Goal: Task Accomplishment & Management: Use online tool/utility

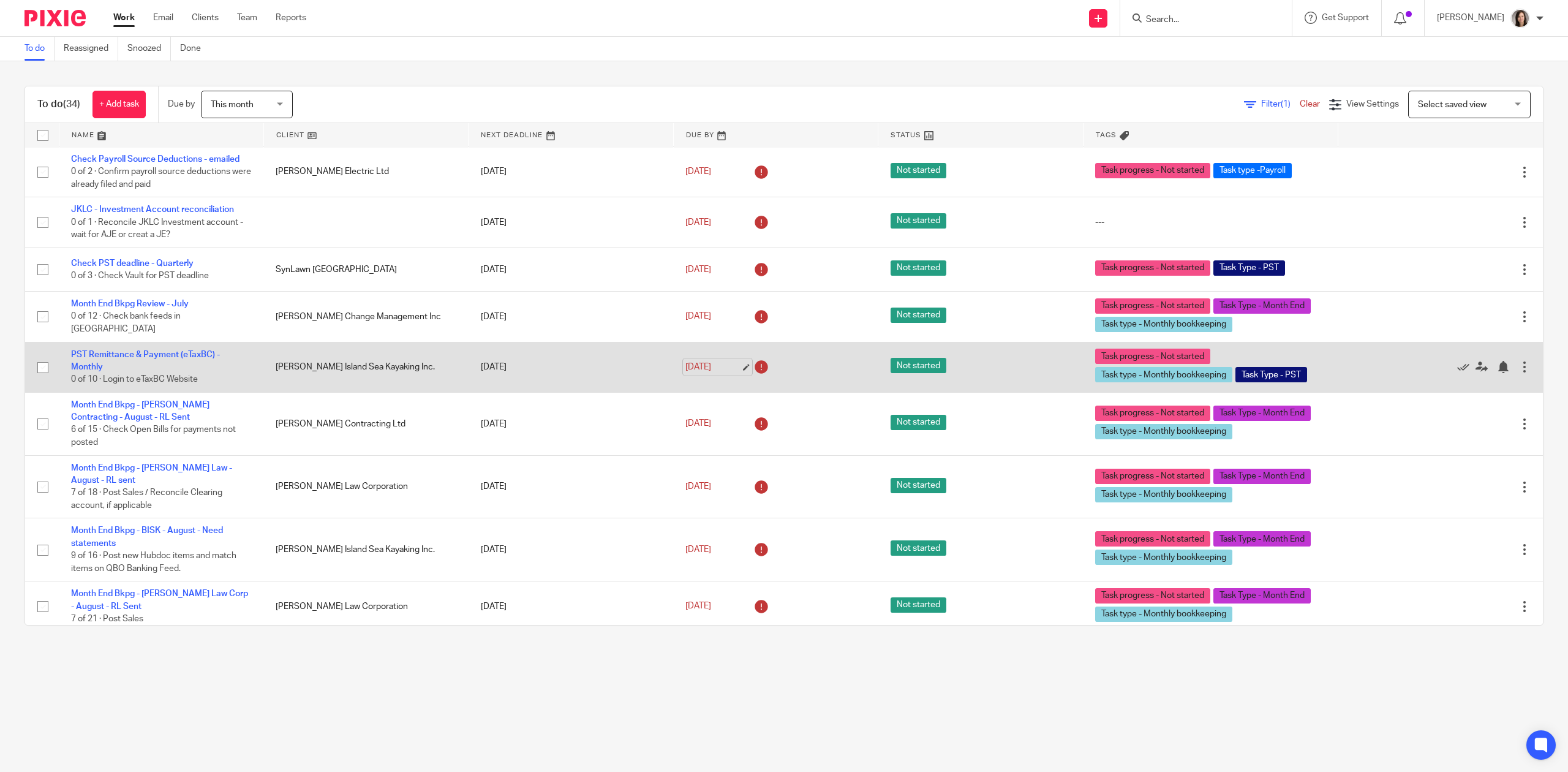
scroll to position [377, 0]
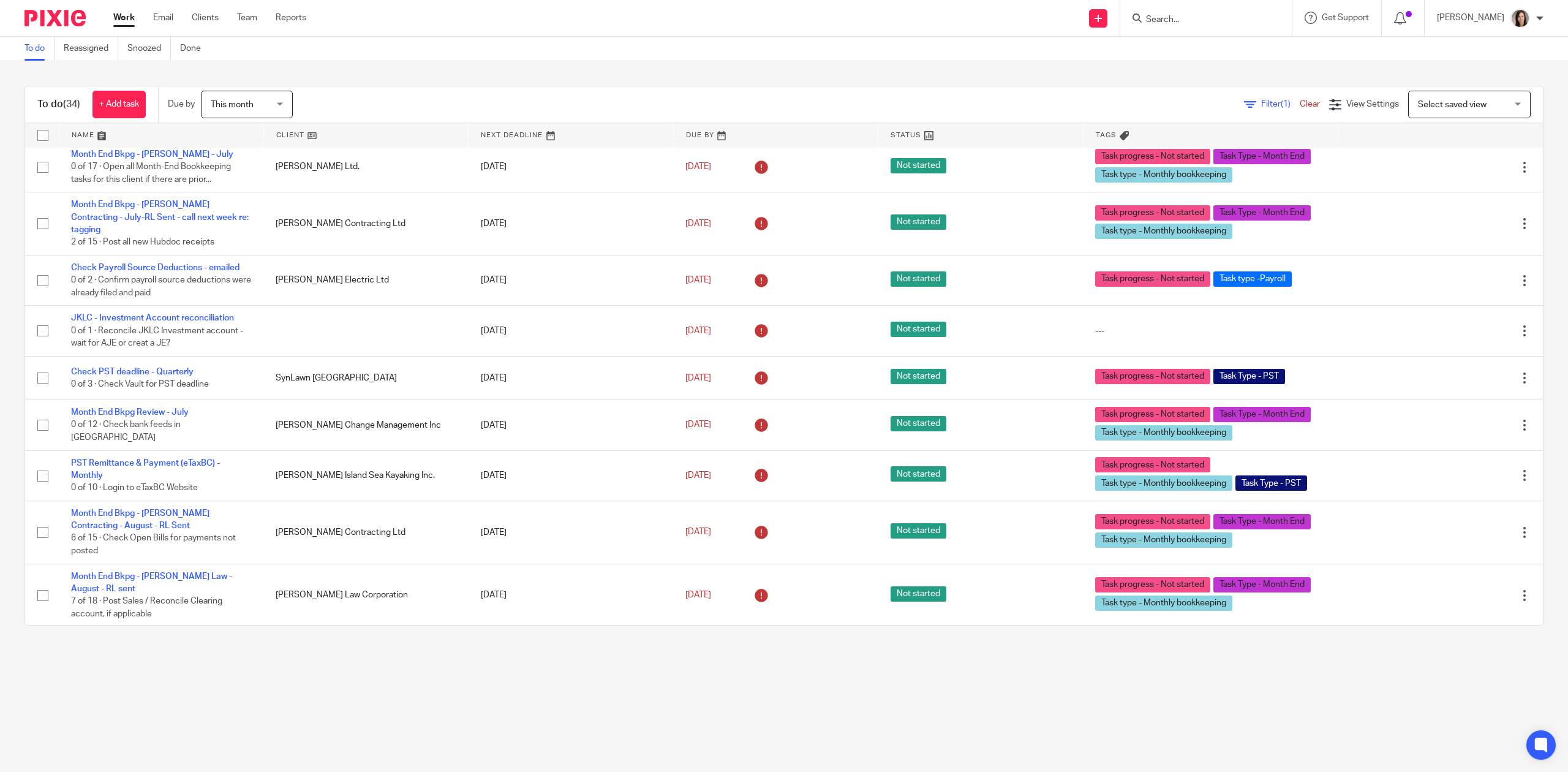
click at [87, 135] on link at bounding box center [161, 136] width 204 height 25
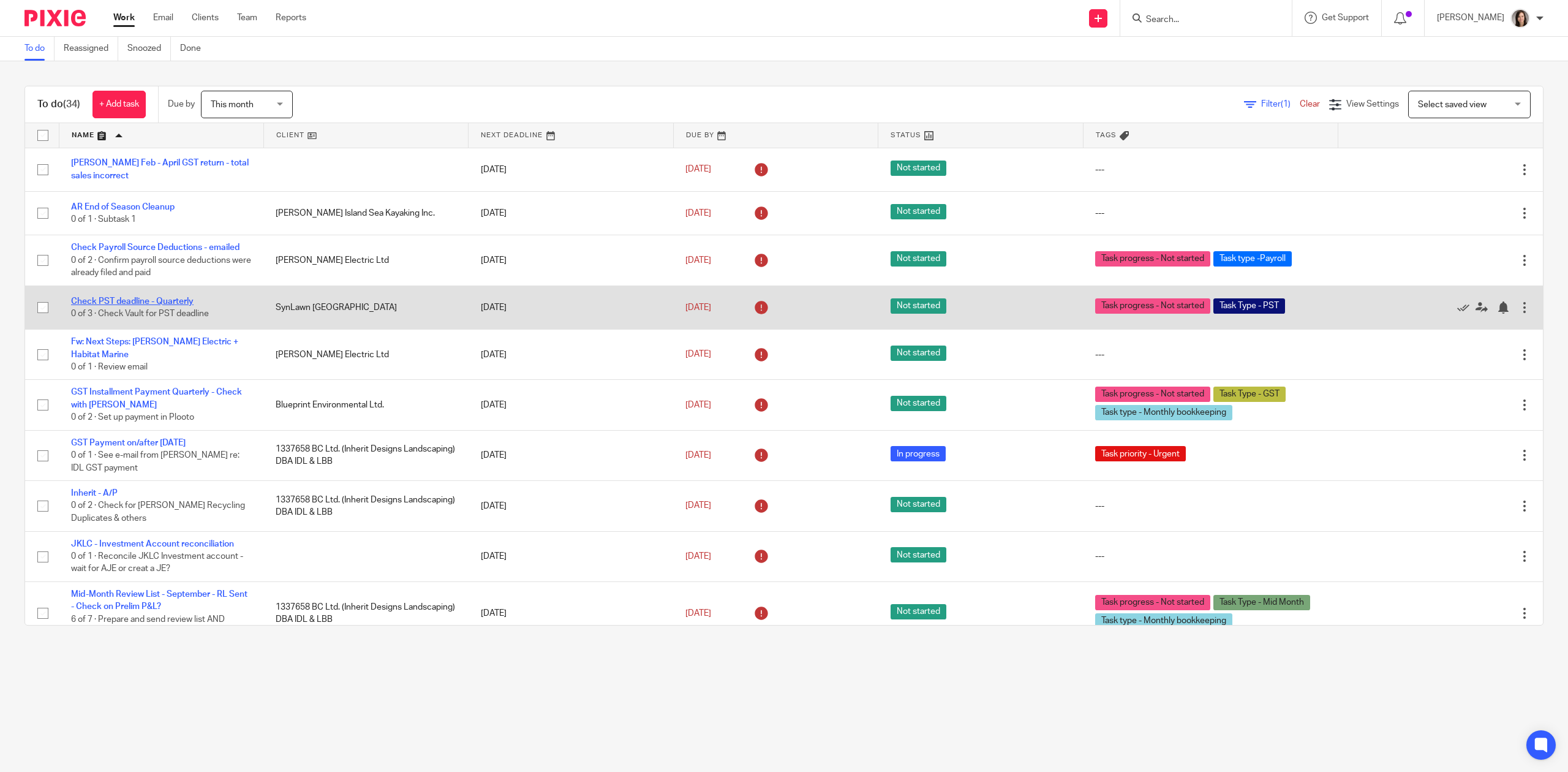
click at [158, 305] on link "Check PST deadline - Quarterly" at bounding box center [132, 301] width 123 height 9
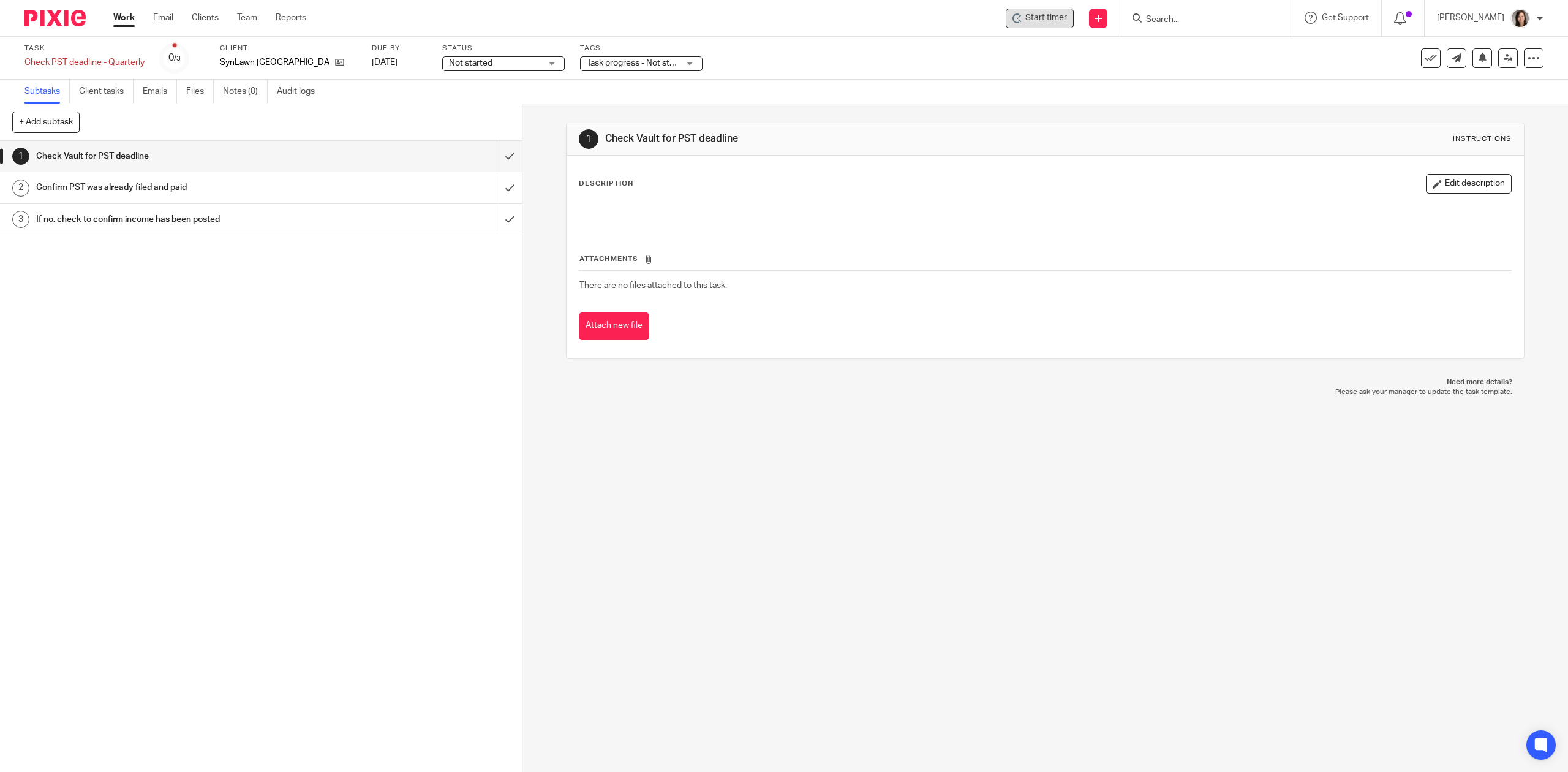
click at [1032, 17] on span "Start timer" at bounding box center [1046, 18] width 41 height 13
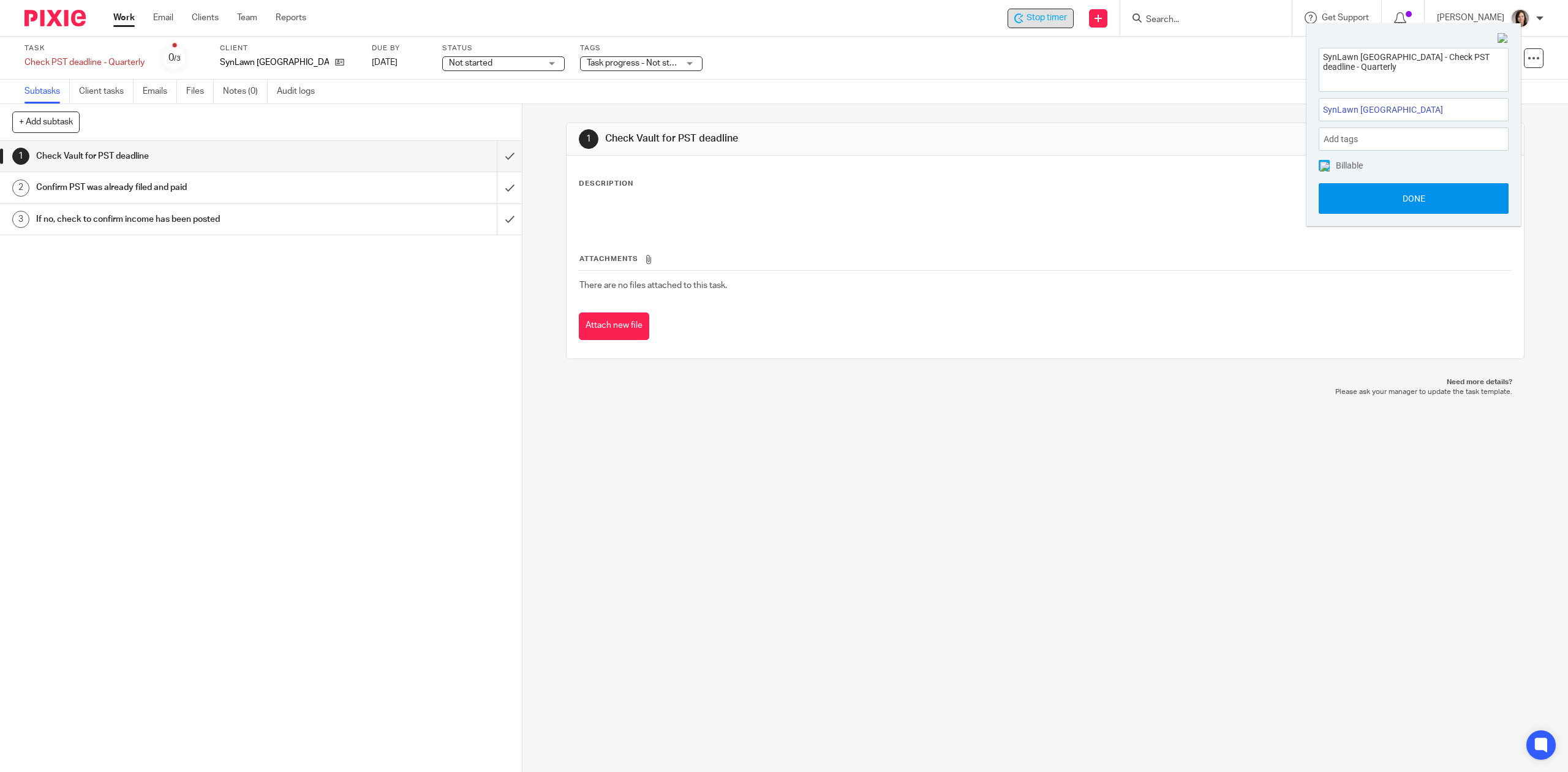
click at [1432, 202] on button "Done" at bounding box center [1413, 198] width 190 height 30
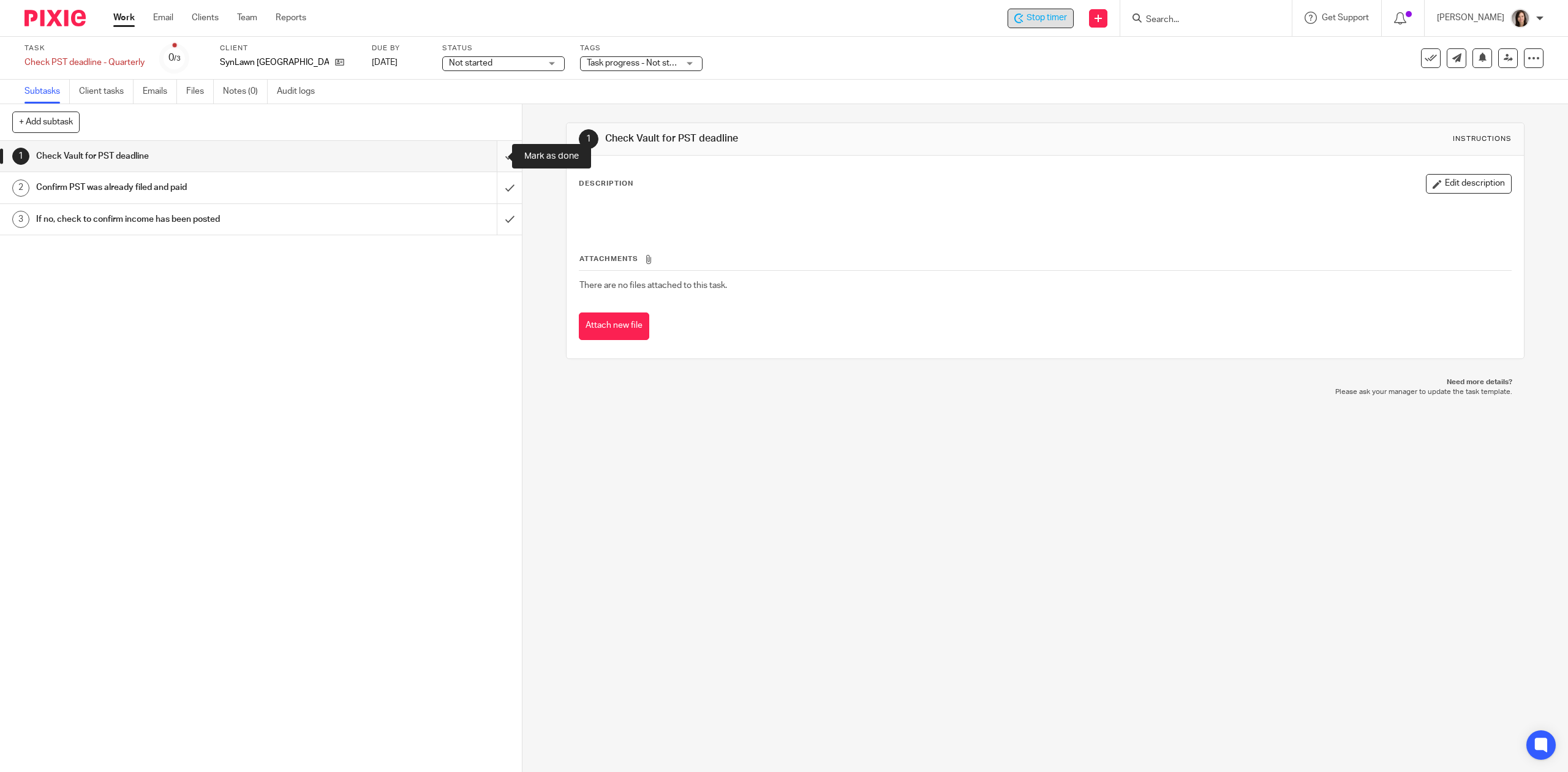
click at [493, 158] on input "submit" at bounding box center [260, 156] width 522 height 30
click at [497, 182] on input "submit" at bounding box center [260, 187] width 522 height 30
click at [497, 218] on input "submit" at bounding box center [260, 219] width 522 height 30
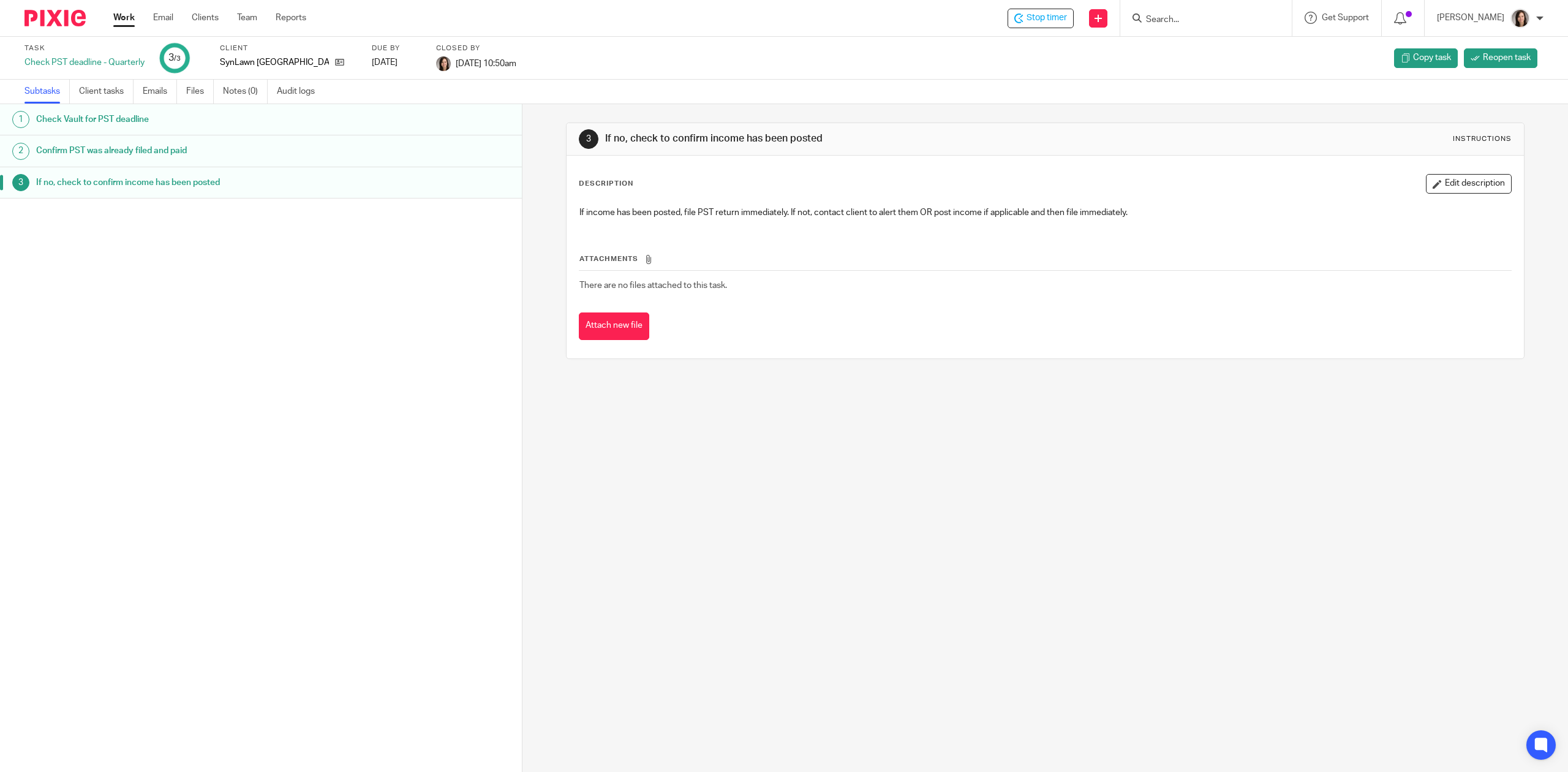
click at [123, 17] on link "Work" at bounding box center [124, 17] width 22 height 12
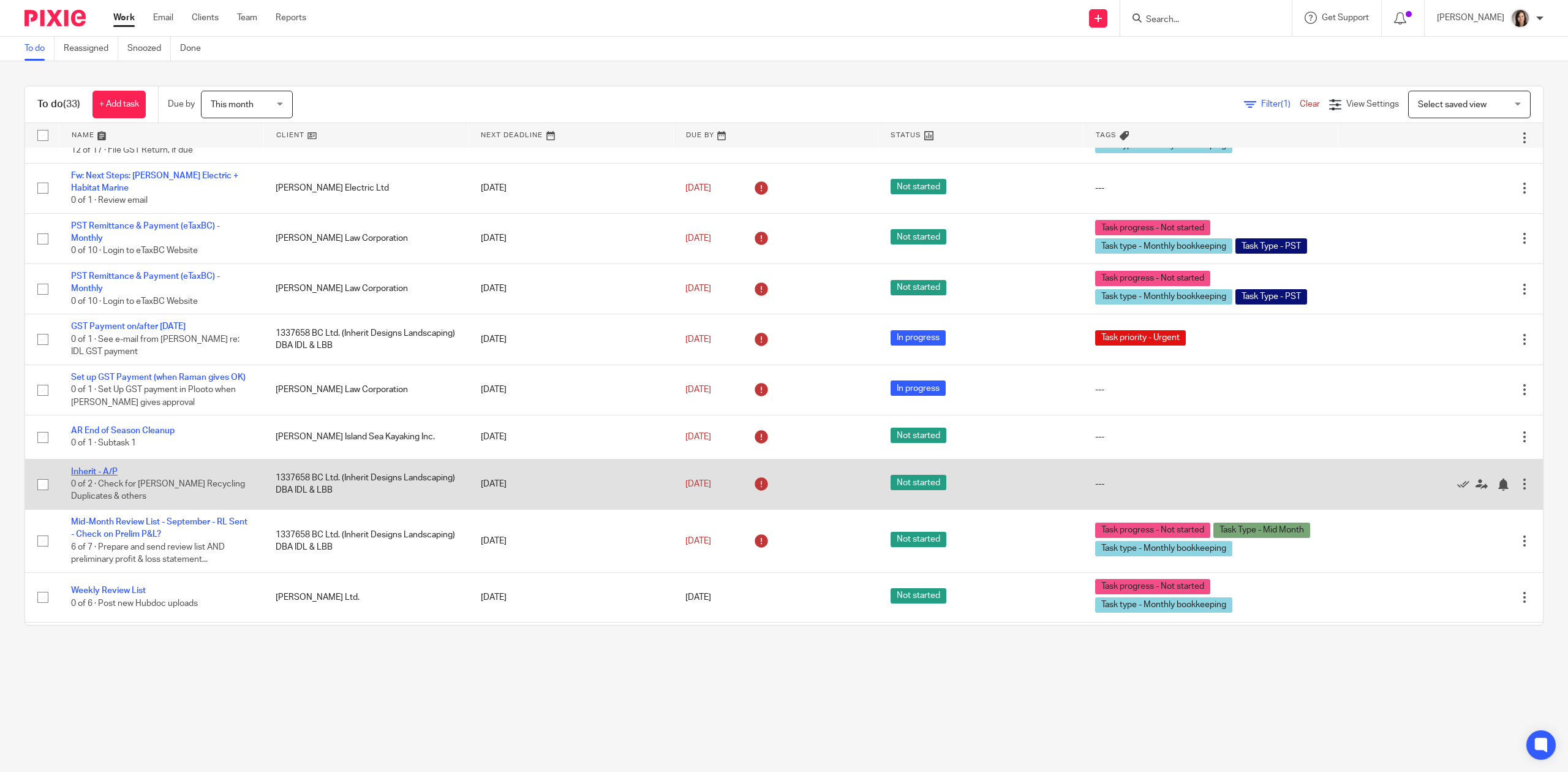
scroll to position [1122, 0]
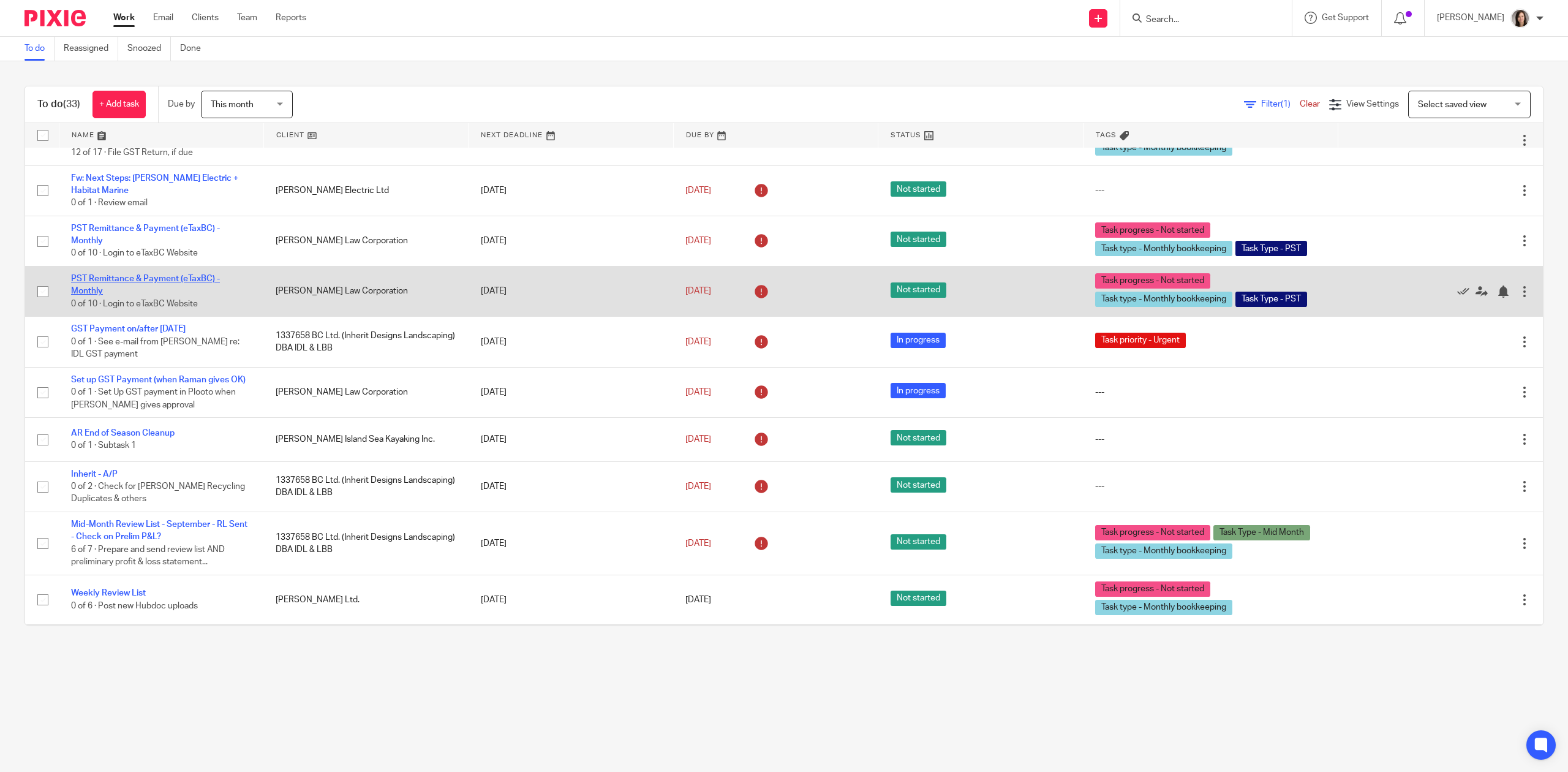
click at [147, 274] on link "PST Remittance & Payment (eTaxBC) - Monthly" at bounding box center [145, 284] width 149 height 21
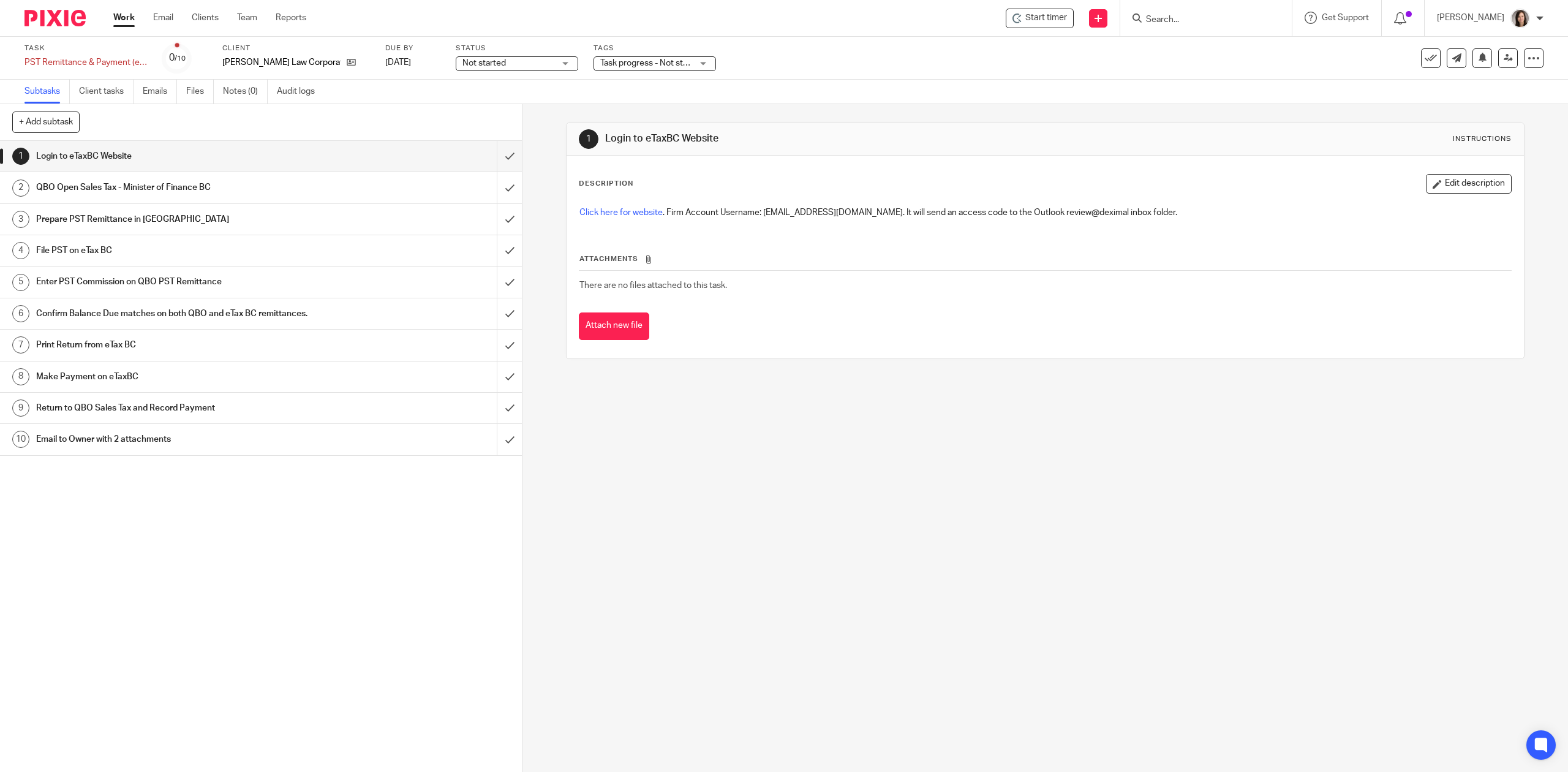
click at [1062, 17] on span "Start timer" at bounding box center [1046, 18] width 41 height 13
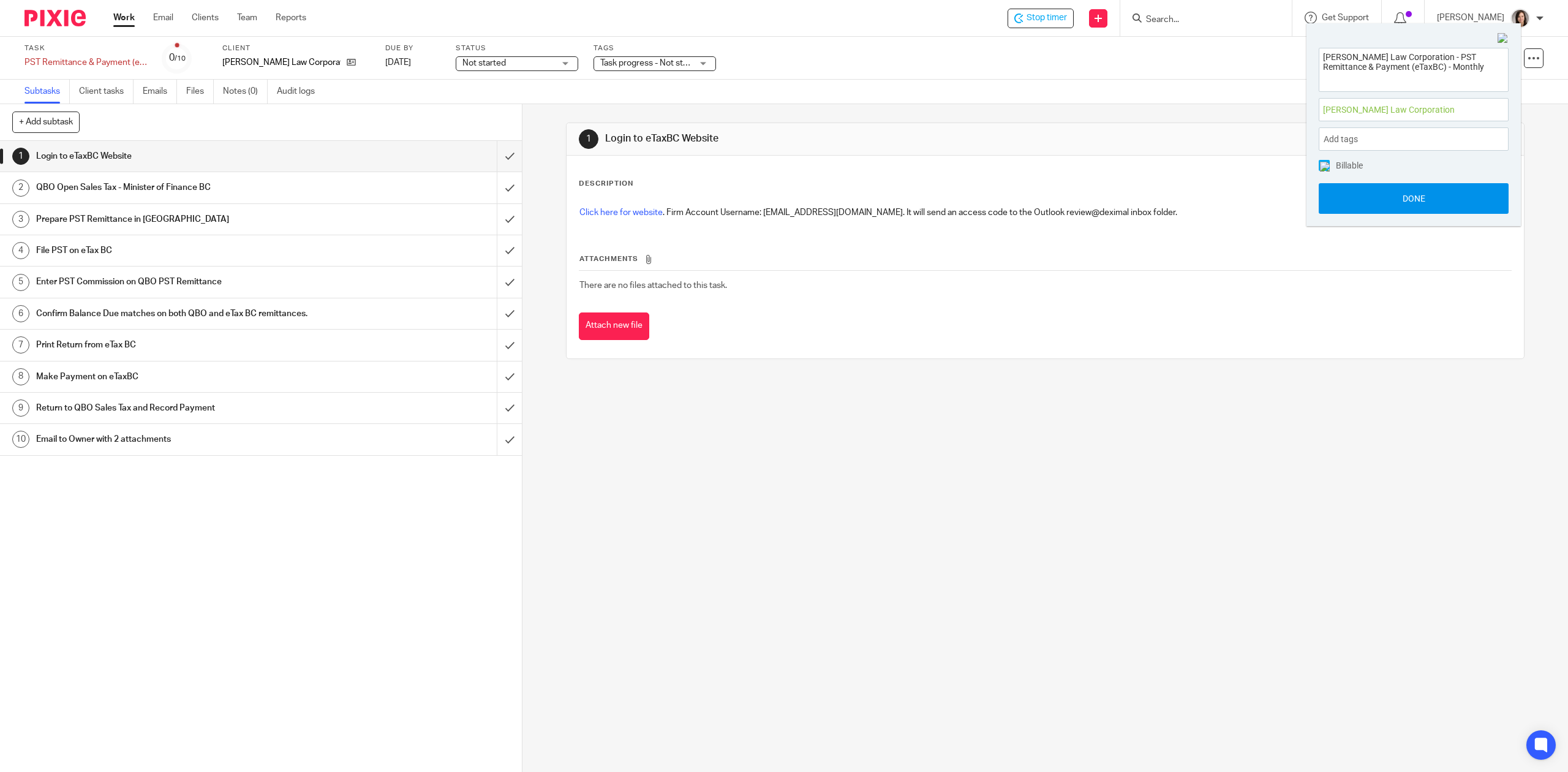
drag, startPoint x: 1413, startPoint y: 200, endPoint x: 1392, endPoint y: 204, distance: 21.4
click at [1414, 199] on button "Done" at bounding box center [1413, 198] width 190 height 30
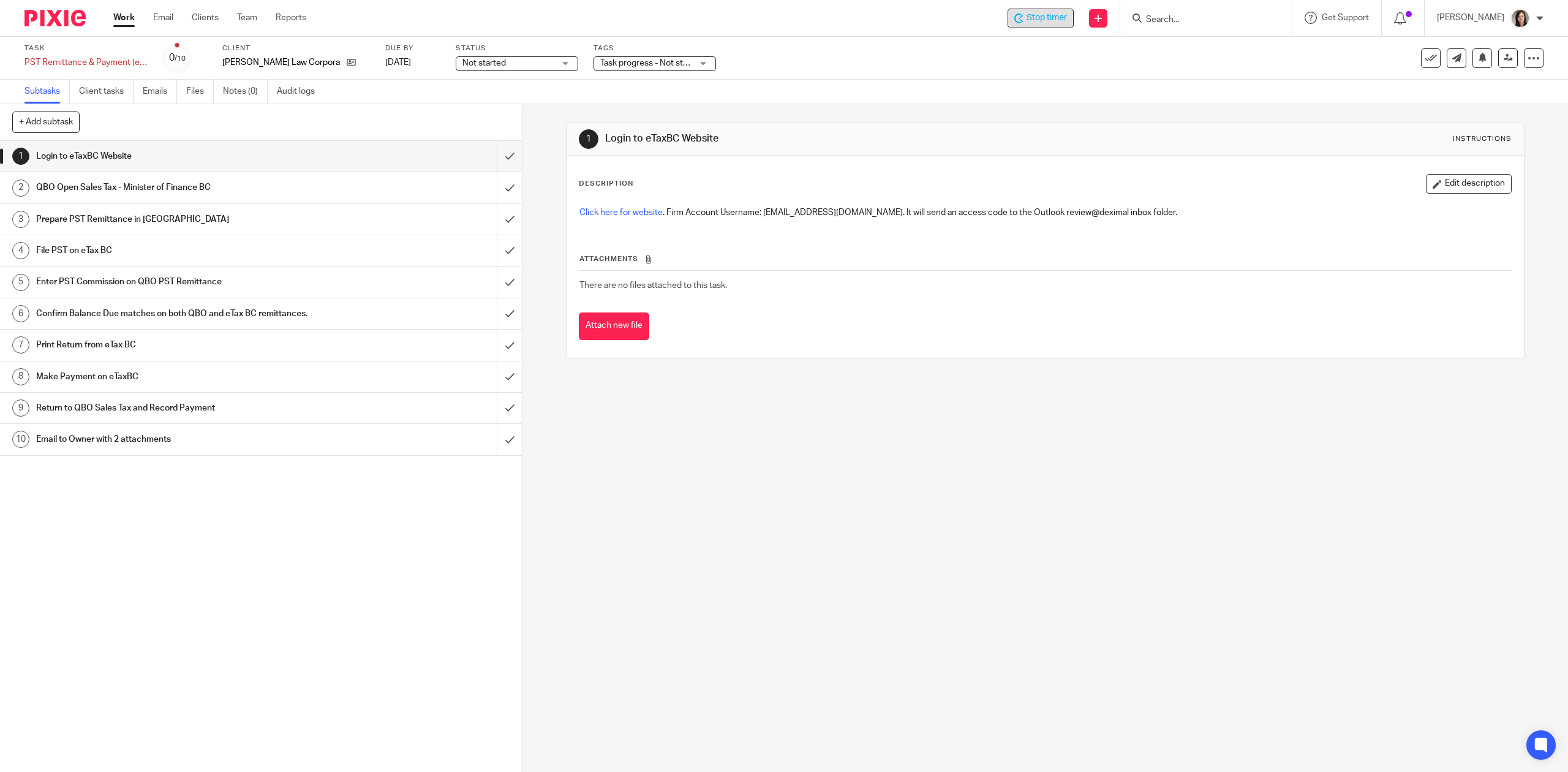
click at [1056, 12] on span "Stop timer" at bounding box center [1047, 18] width 41 height 13
